Goal: Find specific page/section: Find specific page/section

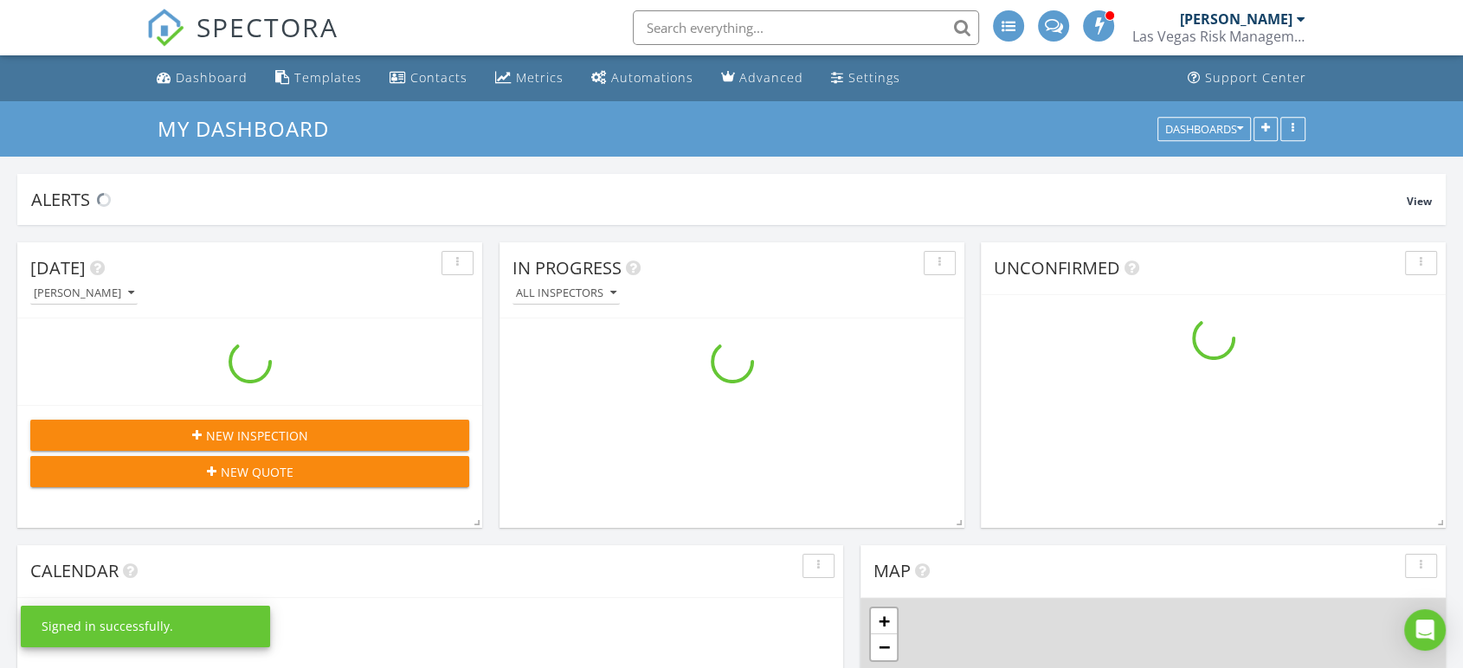
click at [696, 36] on input "text" at bounding box center [806, 27] width 346 height 35
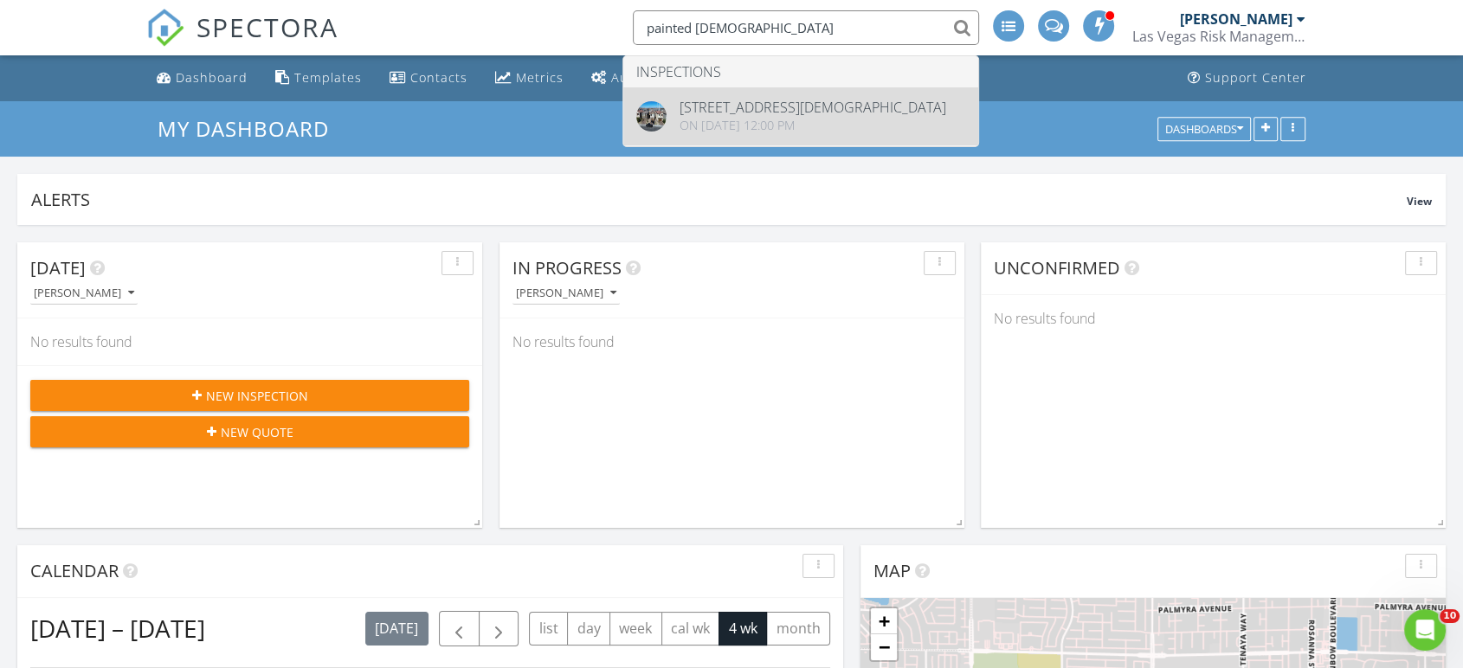
type input "painted lady"
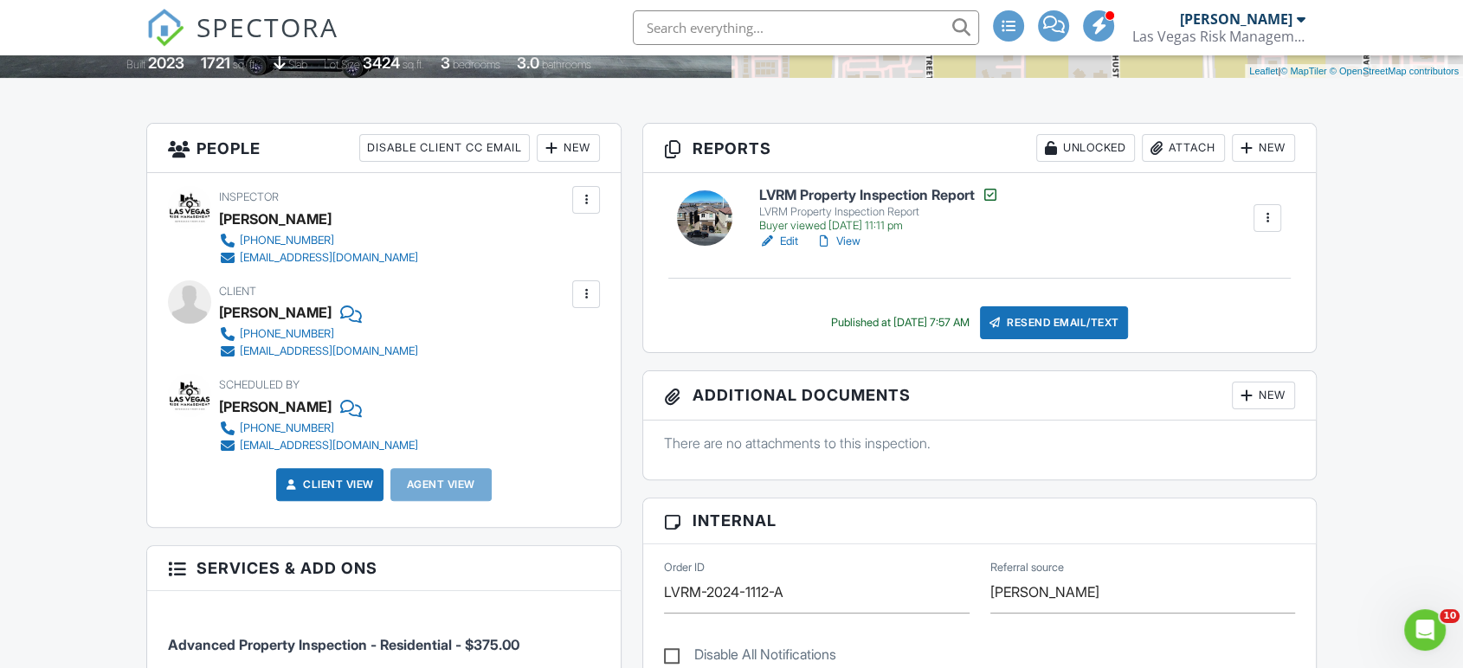
scroll to position [769, 0]
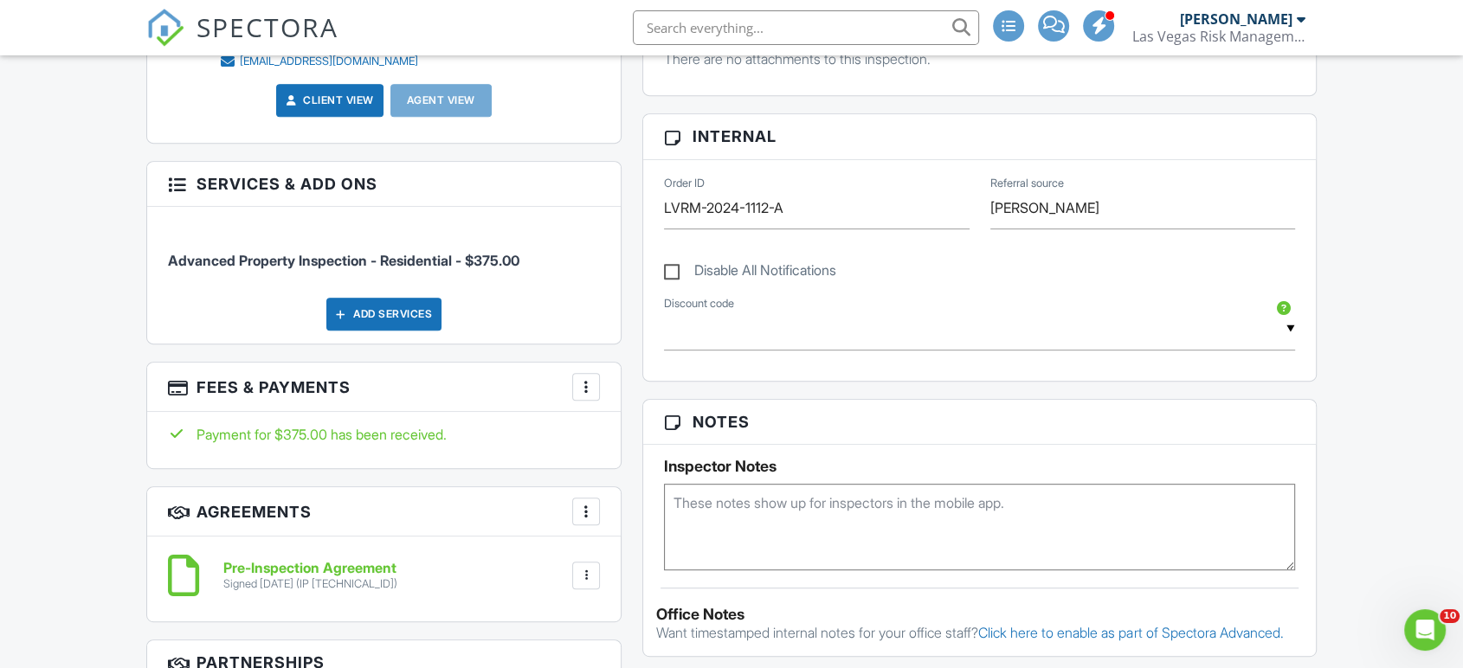
click at [585, 379] on div at bounding box center [585, 386] width 17 height 17
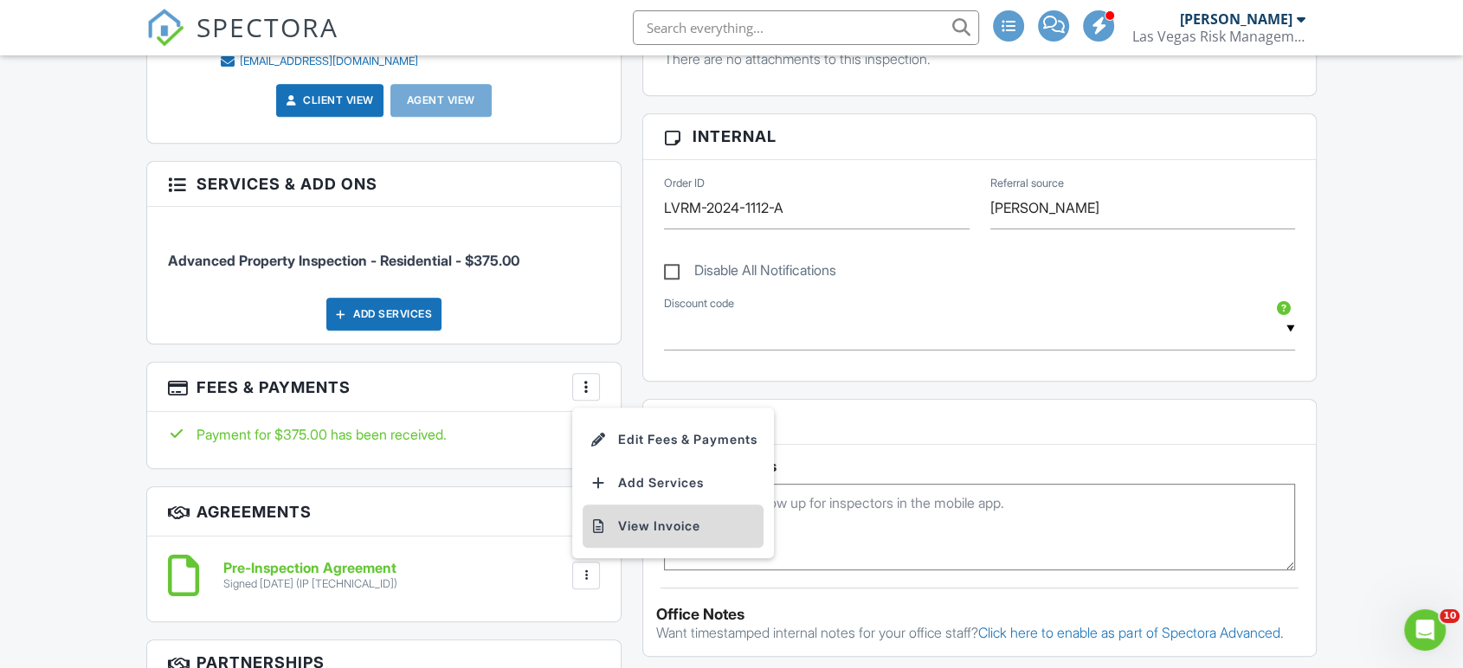
click at [624, 519] on li "View Invoice" at bounding box center [673, 526] width 181 height 43
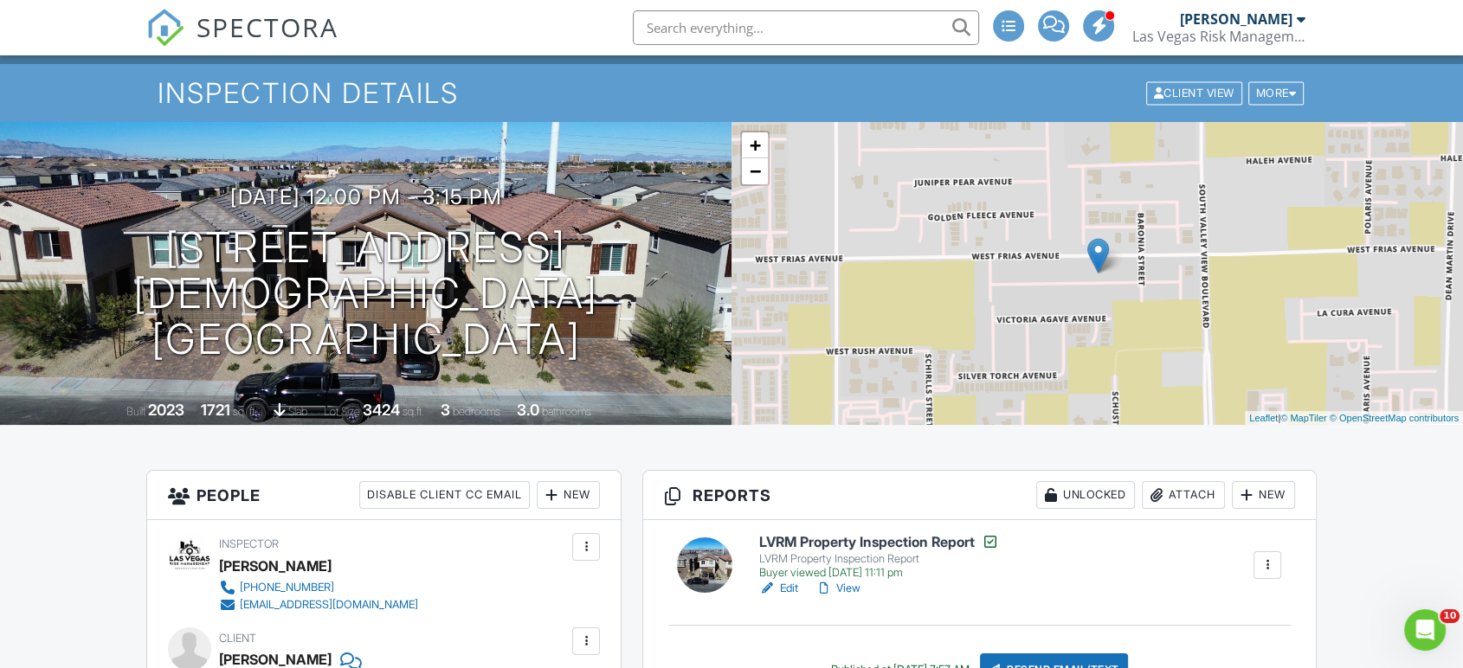
scroll to position [0, 0]
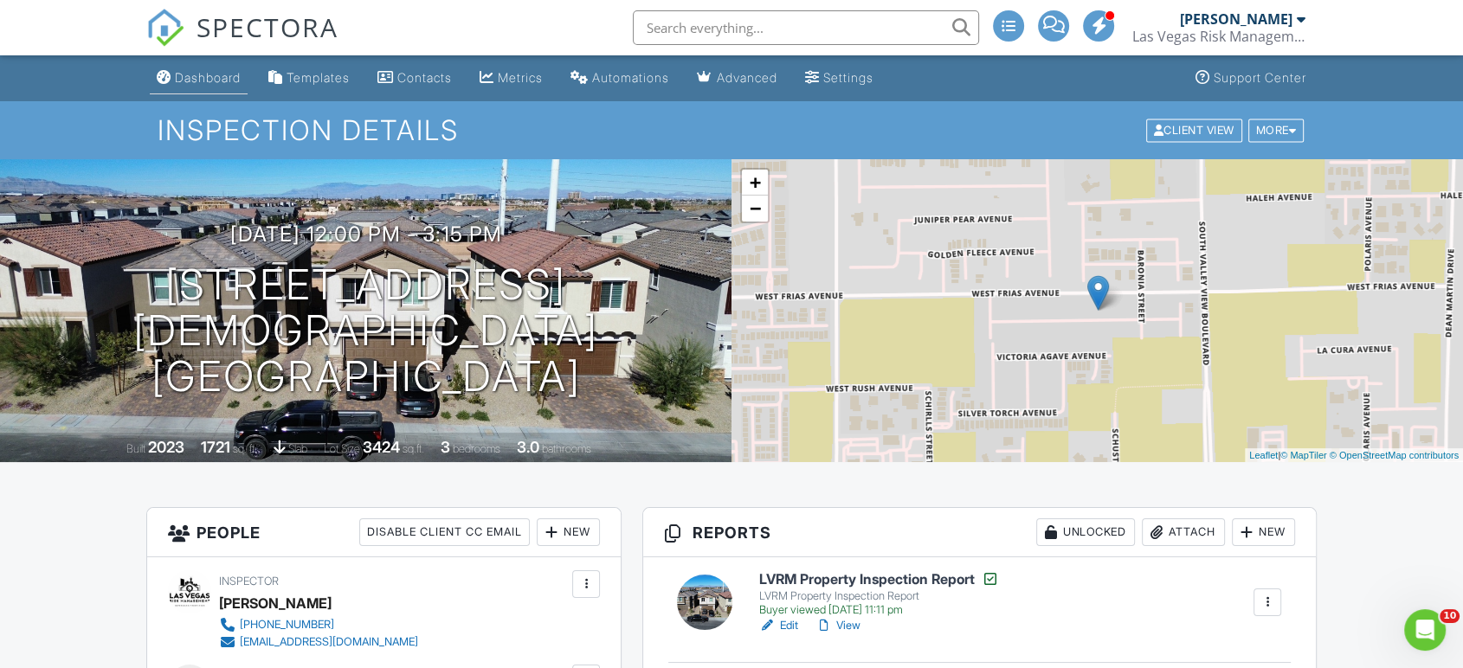
click at [209, 81] on div "Dashboard" at bounding box center [208, 77] width 66 height 15
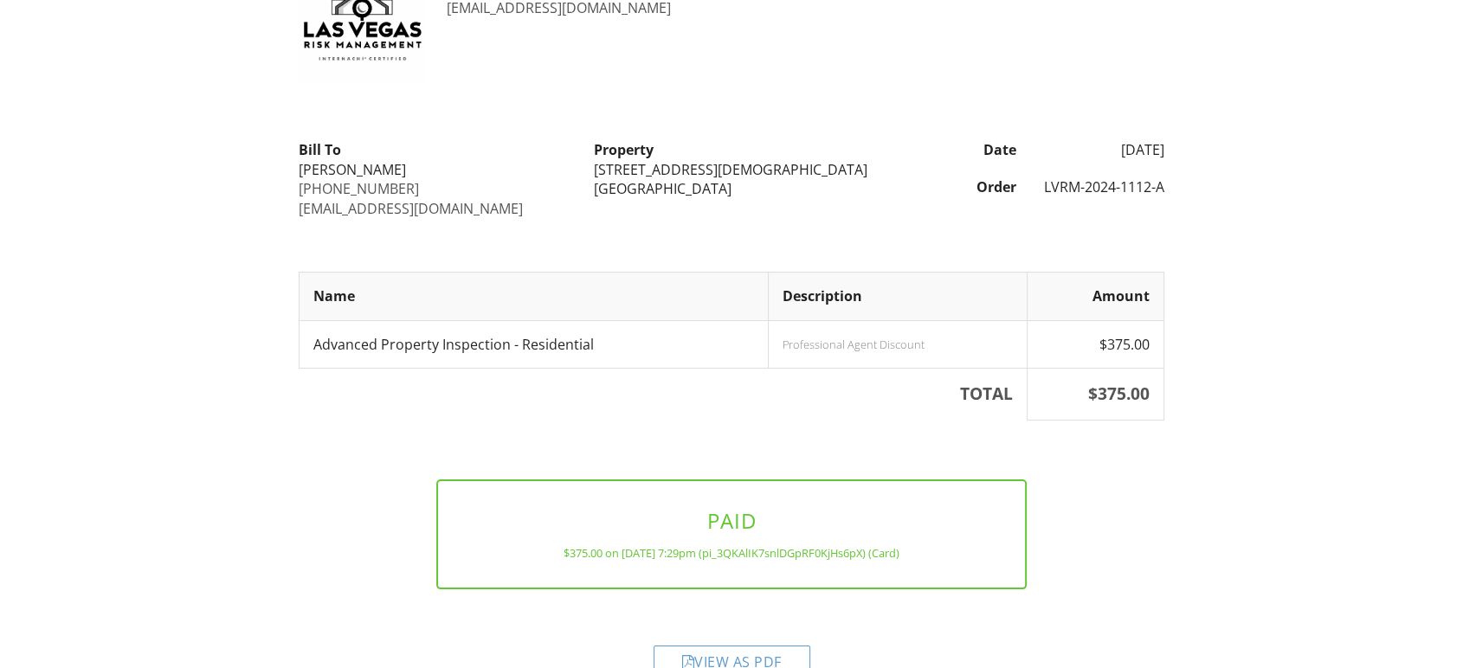
scroll to position [138, 0]
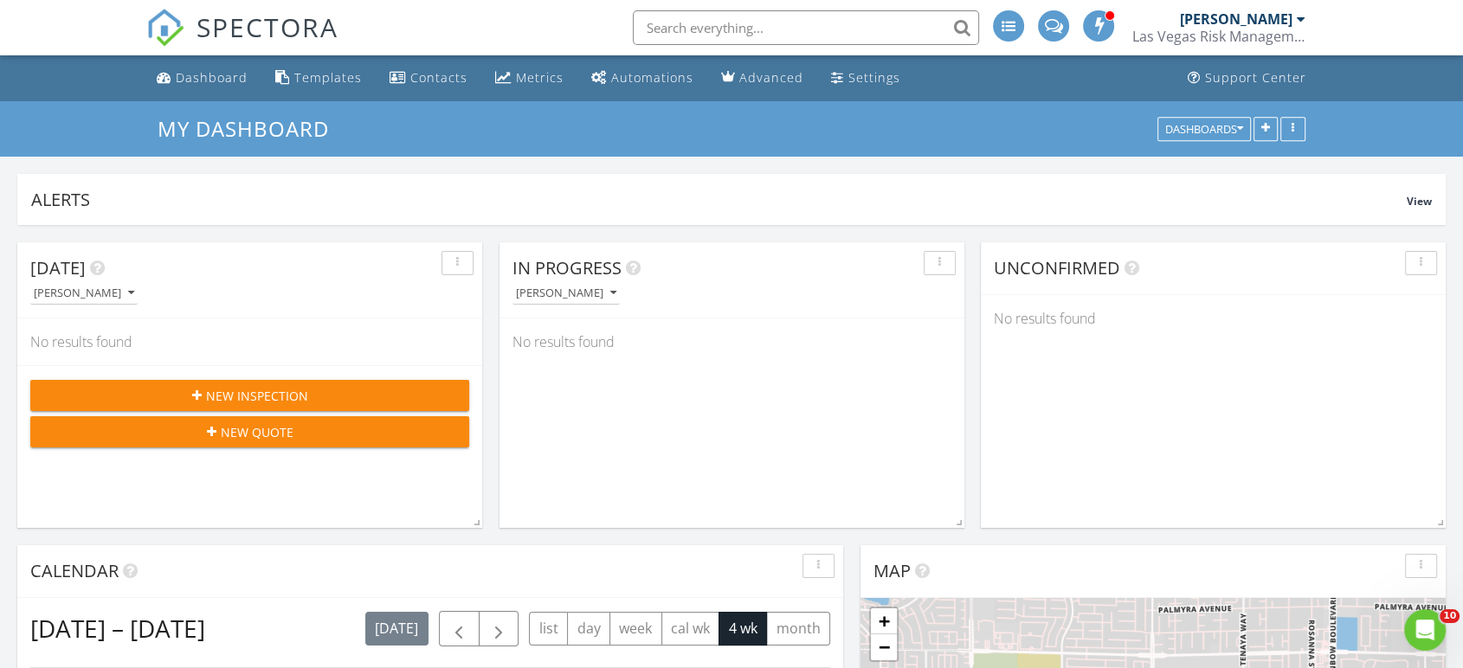
click at [679, 35] on input "text" at bounding box center [806, 27] width 346 height 35
type input "painted lady"
